Goal: Transaction & Acquisition: Purchase product/service

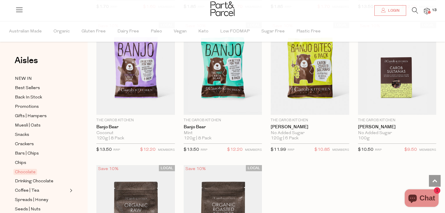
scroll to position [1927, 0]
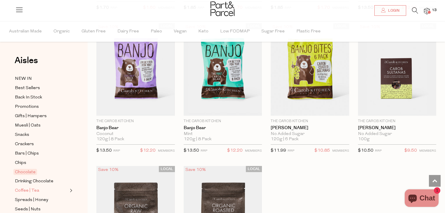
click at [35, 187] on span "Coffee | Tea" at bounding box center [27, 190] width 24 height 7
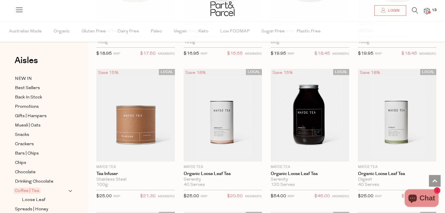
scroll to position [1304, 0]
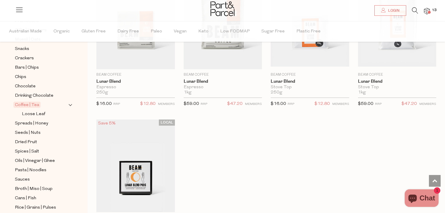
scroll to position [3150, 0]
click at [36, 120] on span "Spreads | Honey" at bounding box center [31, 123] width 33 height 7
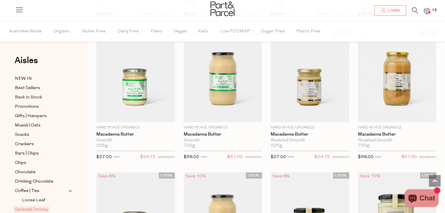
scroll to position [578, 0]
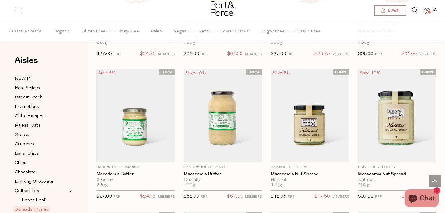
click at [415, 12] on icon at bounding box center [415, 10] width 6 height 6
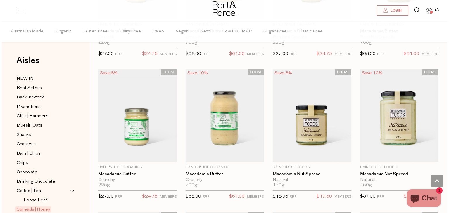
scroll to position [581, 0]
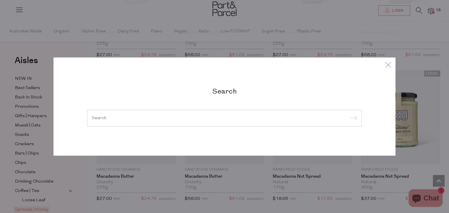
type input "g"
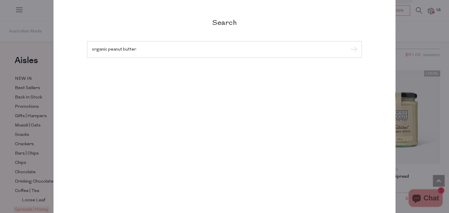
type input "organic peanut butter"
click at [348, 45] on input "submit" at bounding box center [352, 49] width 9 height 9
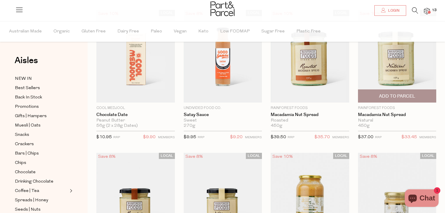
scroll to position [55, 0]
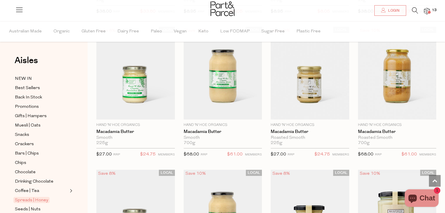
scroll to position [478, 0]
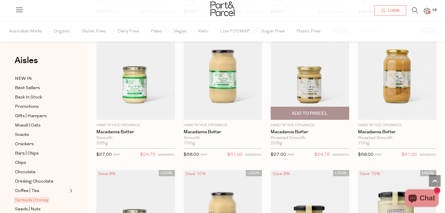
click at [306, 110] on span "Add To Parcel" at bounding box center [310, 113] width 36 height 6
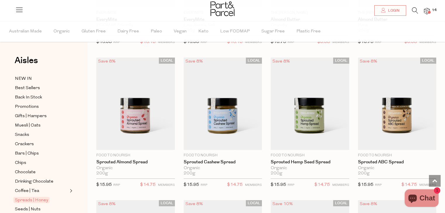
scroll to position [1019, 0]
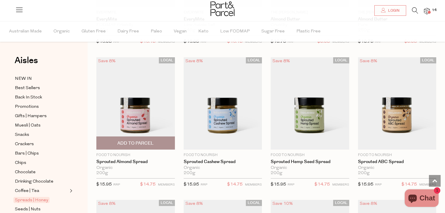
click at [134, 140] on span "Add To Parcel" at bounding box center [136, 143] width 36 height 6
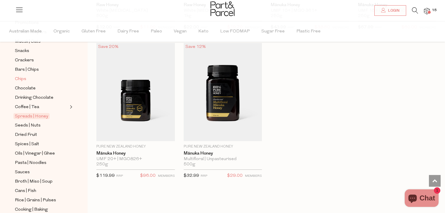
scroll to position [87, 0]
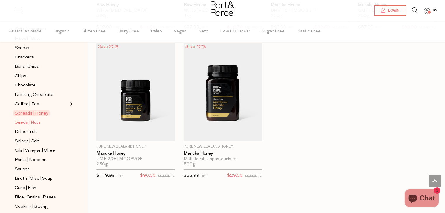
click at [17, 119] on span "Seeds | Nuts" at bounding box center [28, 122] width 26 height 7
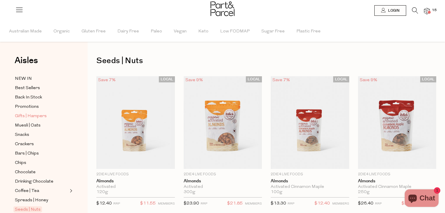
click at [17, 119] on span "Gifts | Hampers" at bounding box center [31, 116] width 32 height 7
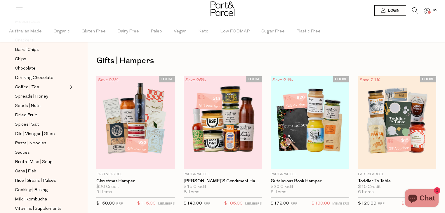
scroll to position [103, 0]
click at [29, 105] on span "Seeds | Nuts" at bounding box center [28, 106] width 26 height 7
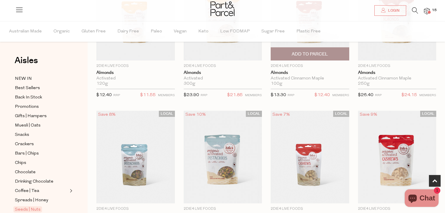
scroll to position [152, 0]
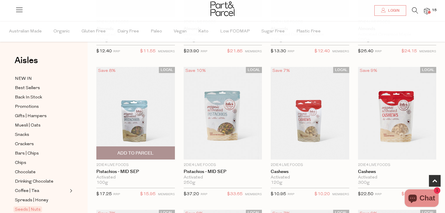
click at [147, 153] on span "Add To Parcel" at bounding box center [136, 153] width 36 height 6
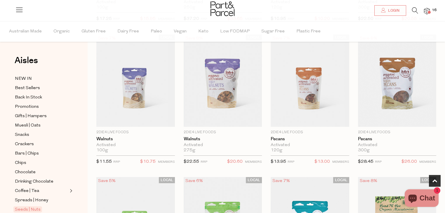
scroll to position [327, 0]
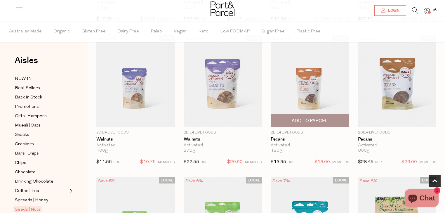
click at [313, 119] on span "Add To Parcel" at bounding box center [310, 121] width 36 height 6
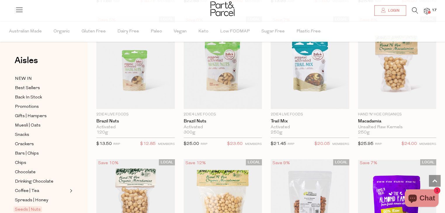
scroll to position [489, 0]
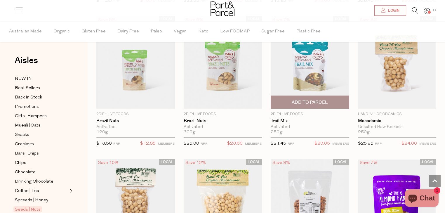
click at [331, 71] on img at bounding box center [310, 62] width 79 height 93
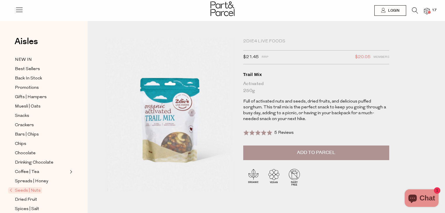
click at [276, 150] on button "Add to Parcel" at bounding box center [316, 153] width 146 height 15
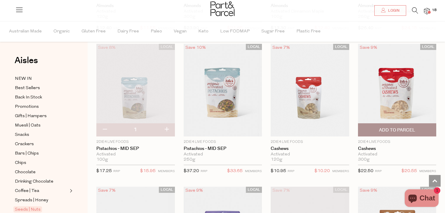
scroll to position [176, 0]
click at [393, 123] on span "Add To Parcel" at bounding box center [397, 129] width 75 height 13
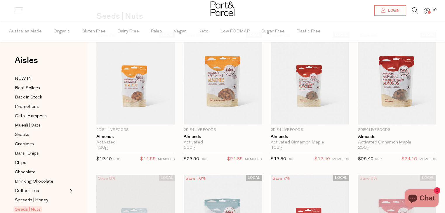
scroll to position [44, 0]
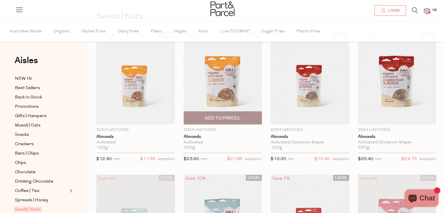
click at [191, 109] on img at bounding box center [223, 78] width 79 height 93
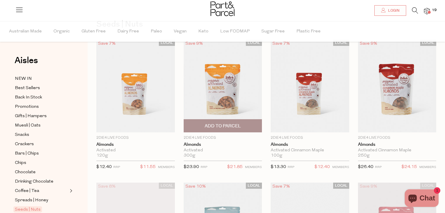
scroll to position [44, 0]
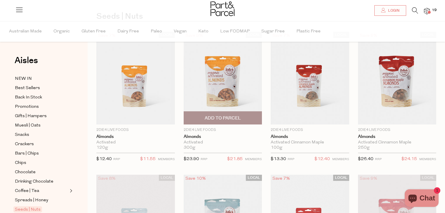
click at [236, 122] on span "Add To Parcel" at bounding box center [223, 118] width 75 height 13
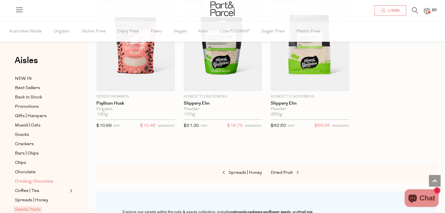
scroll to position [68, 0]
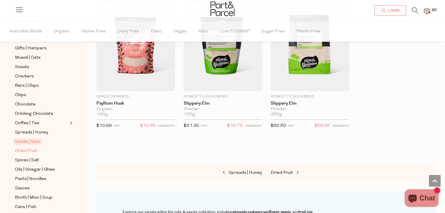
click at [22, 152] on span "Dried Fruit" at bounding box center [26, 151] width 22 height 7
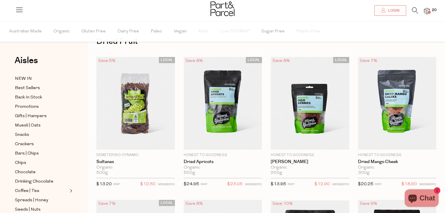
scroll to position [19, 0]
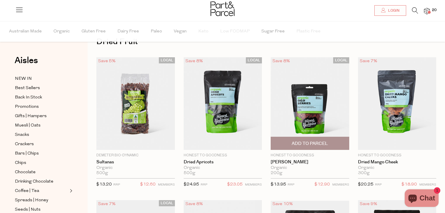
click at [319, 141] on span "Add To Parcel" at bounding box center [310, 144] width 36 height 6
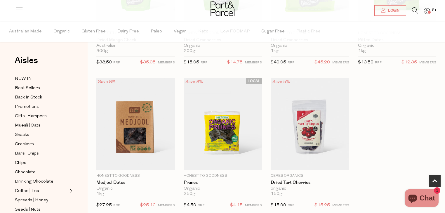
scroll to position [284, 0]
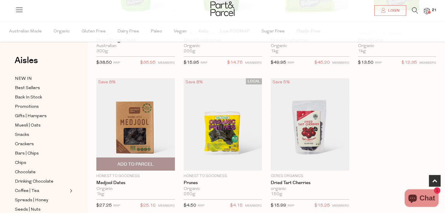
click at [130, 131] on img at bounding box center [135, 124] width 79 height 93
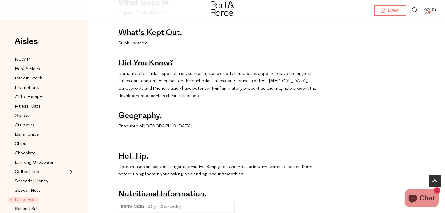
scroll to position [303, 0]
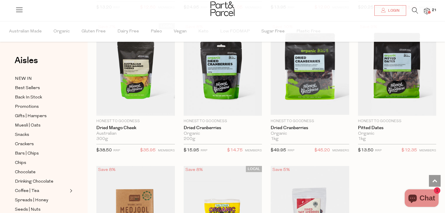
scroll to position [195, 0]
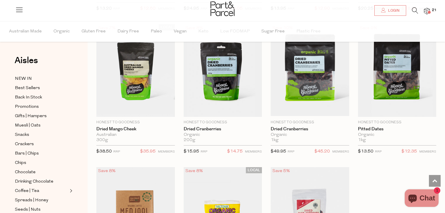
click at [427, 10] on img at bounding box center [427, 11] width 6 height 7
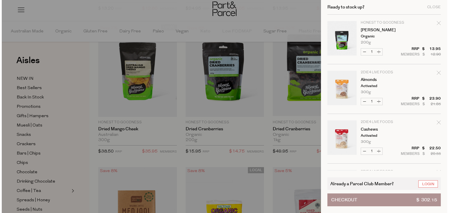
scroll to position [196, 0]
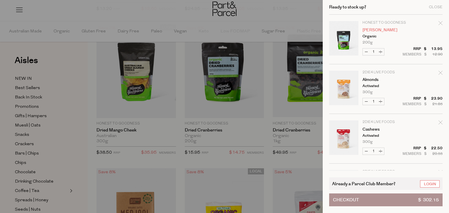
click at [369, 28] on link "[PERSON_NAME]" at bounding box center [384, 30] width 45 height 4
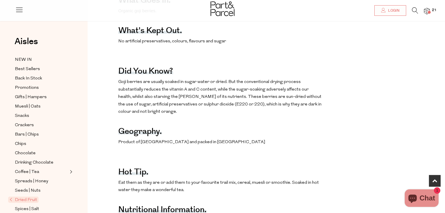
click at [430, 13] on span at bounding box center [429, 12] width 3 height 3
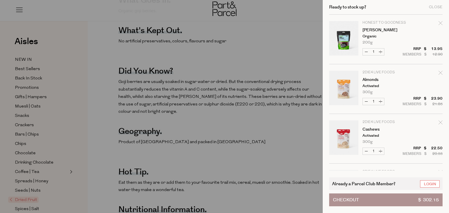
click at [351, 87] on link "Your cart" at bounding box center [343, 89] width 29 height 37
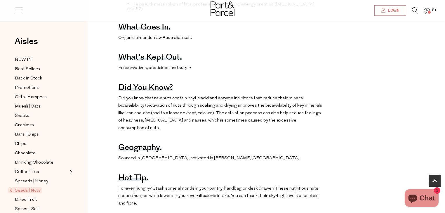
scroll to position [288, 0]
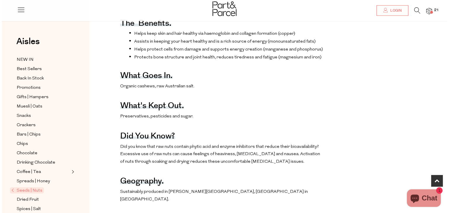
scroll to position [242, 0]
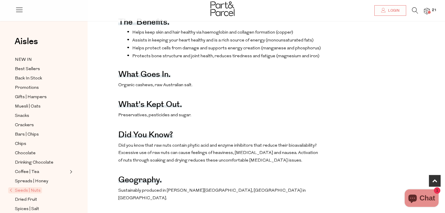
click at [432, 14] on div at bounding box center [222, 9] width 445 height 19
click at [428, 12] on span at bounding box center [429, 12] width 3 height 3
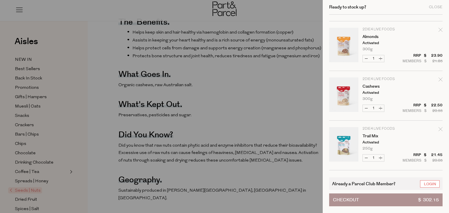
scroll to position [43, 0]
click at [379, 138] on td "2Die4 Live Foods Trail Mix Activated 250g Only 2 Available" at bounding box center [402, 138] width 80 height 23
click at [374, 137] on link "Trail Mix" at bounding box center [384, 136] width 45 height 4
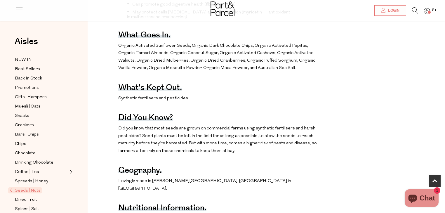
click at [429, 11] on span at bounding box center [429, 12] width 3 height 3
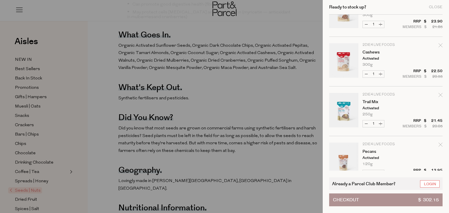
scroll to position [78, 0]
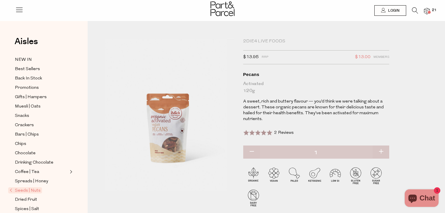
click at [426, 6] on div at bounding box center [222, 9] width 445 height 19
click at [427, 8] on img at bounding box center [427, 11] width 6 height 7
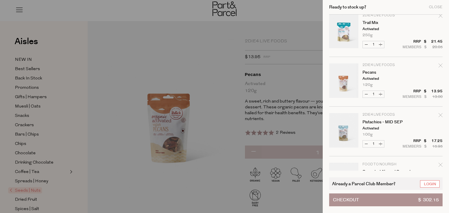
scroll to position [157, 0]
click at [376, 123] on link "Pistachios - MID SEP" at bounding box center [384, 122] width 45 height 4
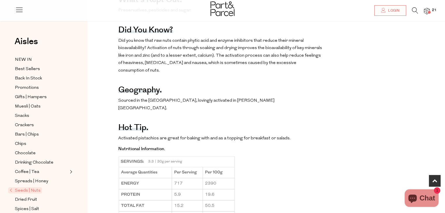
click at [432, 11] on span "21" at bounding box center [435, 10] width 8 height 5
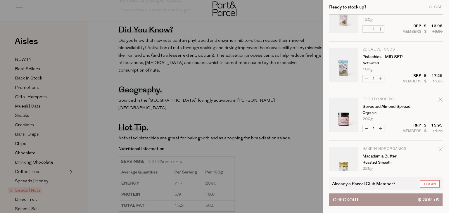
scroll to position [216, 0]
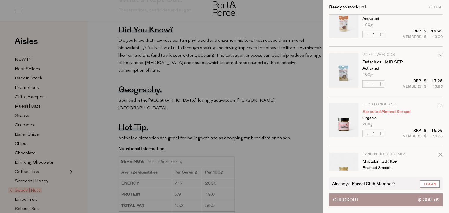
click at [391, 112] on link "Sprouted Almond Spread" at bounding box center [384, 112] width 45 height 4
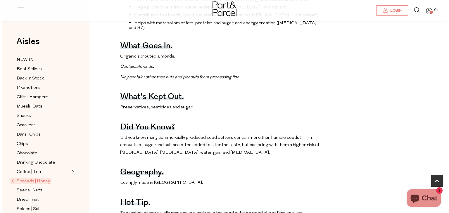
scroll to position [270, 0]
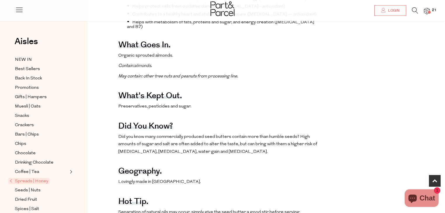
click at [429, 8] on img at bounding box center [427, 11] width 6 height 7
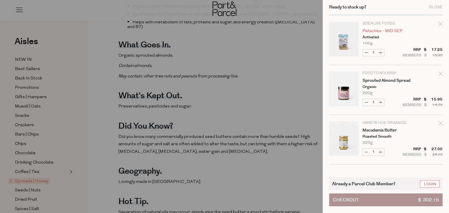
scroll to position [248, 0]
click at [348, 139] on link "Your cart" at bounding box center [343, 139] width 29 height 37
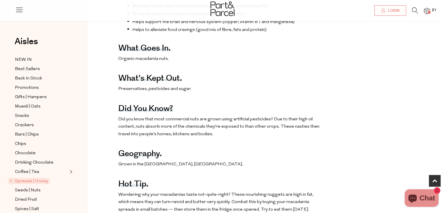
click at [431, 10] on div at bounding box center [222, 9] width 445 height 19
click at [429, 11] on span at bounding box center [429, 12] width 3 height 3
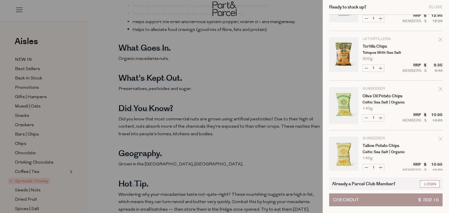
scroll to position [580, 0]
click at [370, 44] on link "Tortilla Chips" at bounding box center [384, 46] width 45 height 4
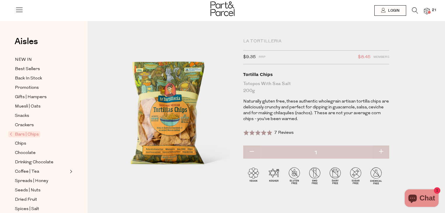
click at [426, 8] on img at bounding box center [427, 11] width 6 height 7
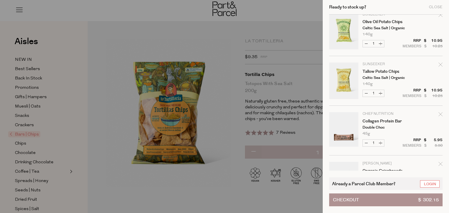
scroll to position [654, 0]
click at [368, 22] on link "Olive Oil Potato Chips" at bounding box center [384, 22] width 45 height 4
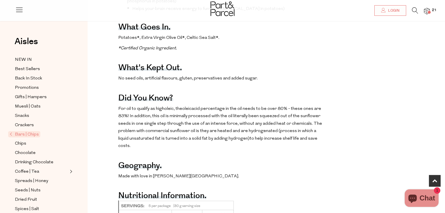
click at [430, 9] on div at bounding box center [222, 9] width 445 height 19
click at [427, 9] on img at bounding box center [427, 11] width 6 height 7
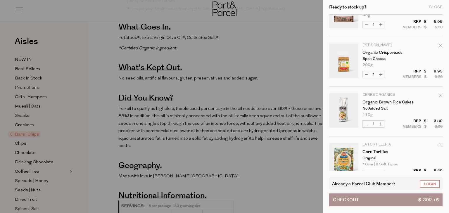
scroll to position [693, 0]
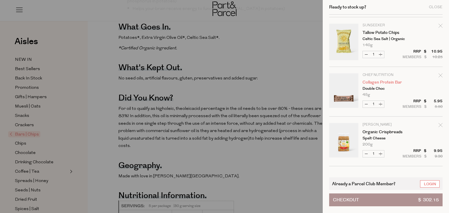
click at [371, 83] on link "Collagen Protein Bar" at bounding box center [384, 82] width 45 height 4
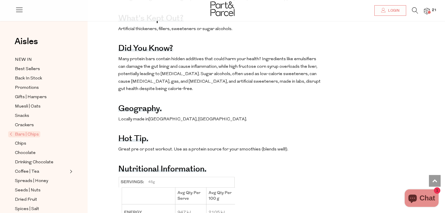
click at [429, 10] on img at bounding box center [427, 11] width 6 height 7
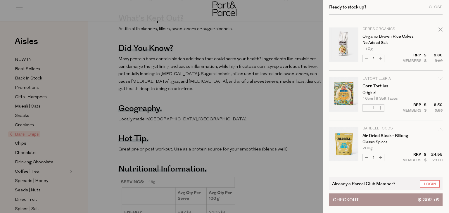
scroll to position [838, 0]
click at [348, 37] on link "Your cart" at bounding box center [343, 45] width 29 height 37
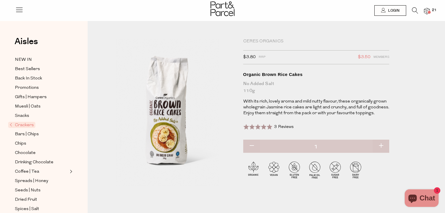
click at [430, 9] on img at bounding box center [427, 11] width 6 height 7
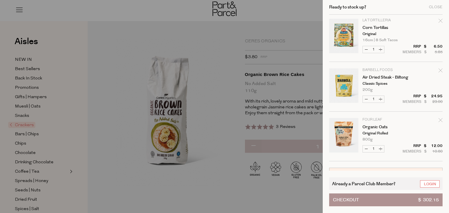
scroll to position [854, 0]
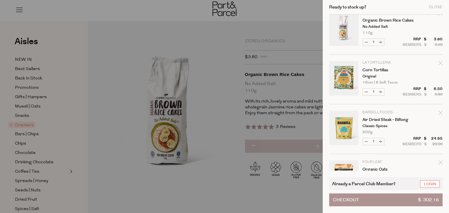
click at [345, 125] on link "Your cart" at bounding box center [343, 129] width 29 height 37
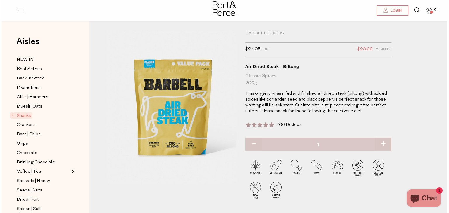
scroll to position [6, 0]
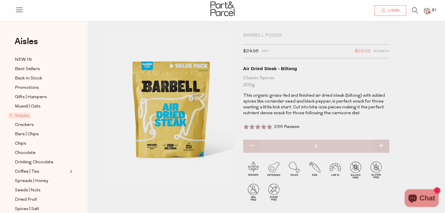
click at [431, 12] on div at bounding box center [222, 9] width 445 height 19
click at [426, 10] on img at bounding box center [427, 11] width 6 height 7
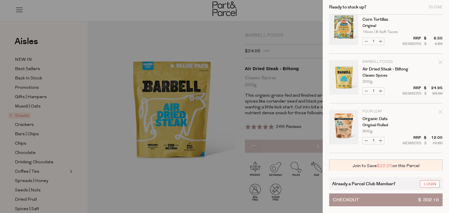
scroll to position [937, 0]
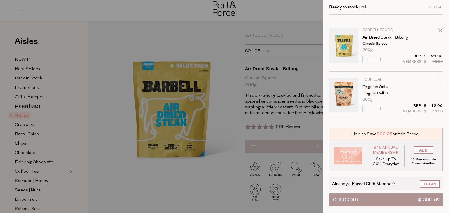
click at [338, 94] on link "Your cart" at bounding box center [343, 96] width 29 height 37
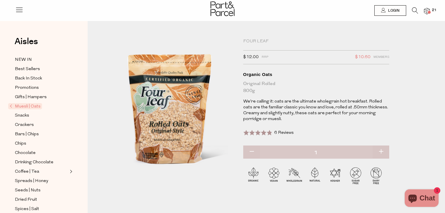
scroll to position [77, 0]
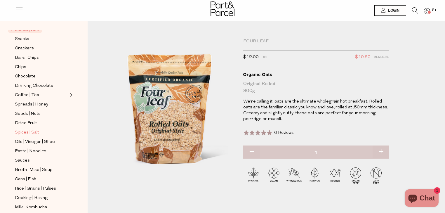
click at [32, 129] on span "Spices | Salt" at bounding box center [27, 132] width 24 height 7
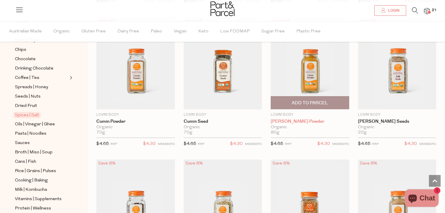
scroll to position [1353, 0]
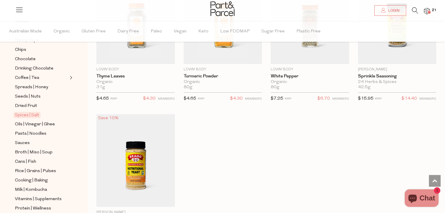
scroll to position [2024, 0]
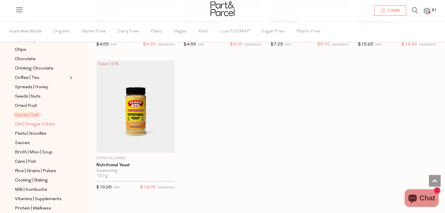
click at [29, 123] on span "Oils | Vinegar | Ghee" at bounding box center [35, 124] width 40 height 7
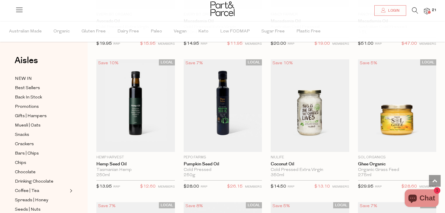
scroll to position [599, 0]
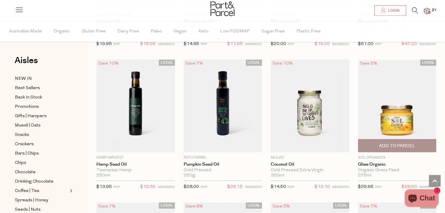
click at [416, 148] on span "Add To Parcel" at bounding box center [397, 145] width 75 height 13
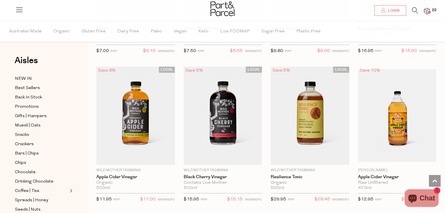
scroll to position [1450, 0]
